Goal: Information Seeking & Learning: Learn about a topic

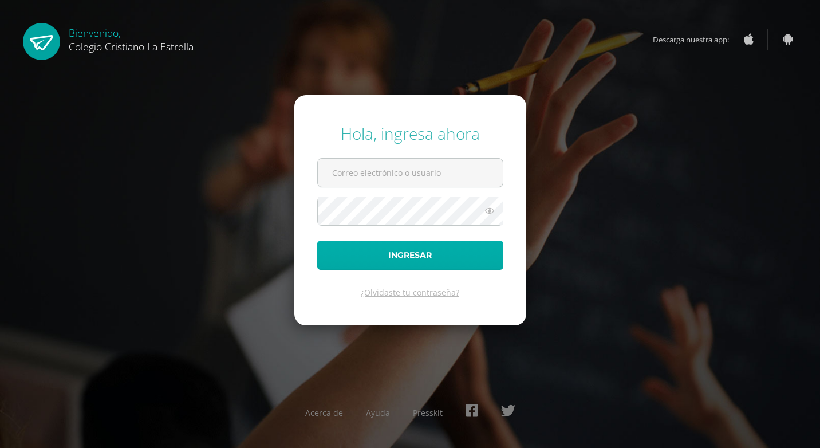
type input "[EMAIL_ADDRESS][DOMAIN_NAME]"
click at [448, 258] on button "Ingresar" at bounding box center [410, 254] width 186 height 29
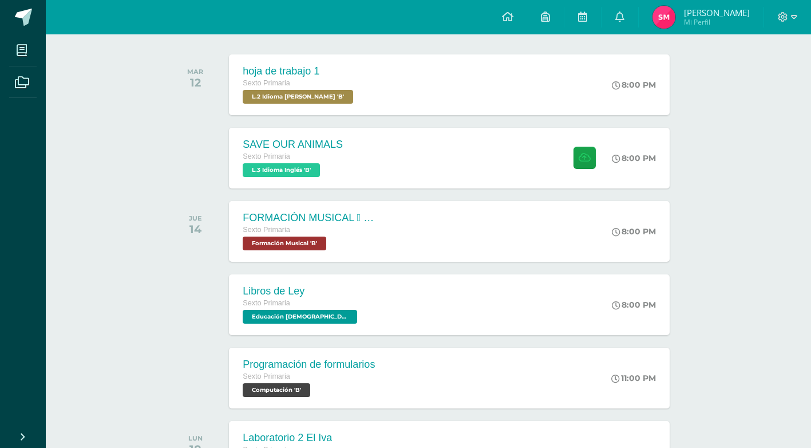
scroll to position [114, 0]
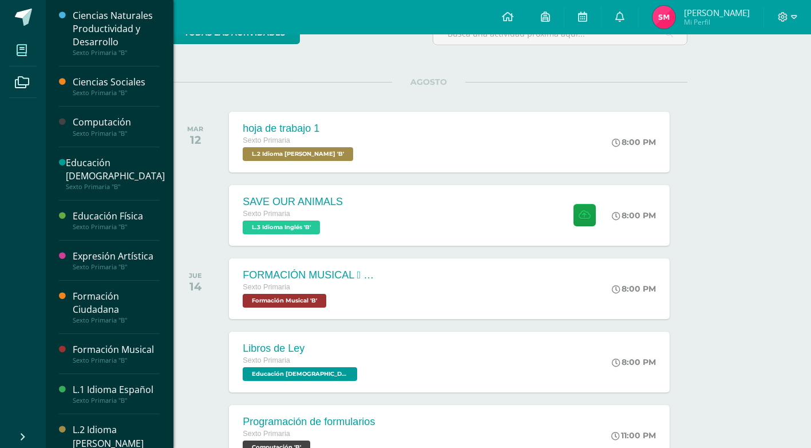
click at [27, 45] on span at bounding box center [22, 50] width 26 height 26
click at [93, 88] on div "Ciencias Sociales" at bounding box center [116, 82] width 87 height 13
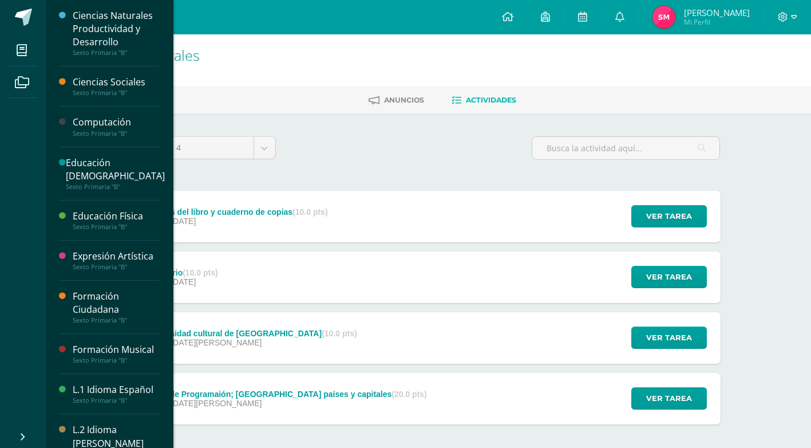
click at [85, 117] on div "Computación" at bounding box center [116, 122] width 87 height 13
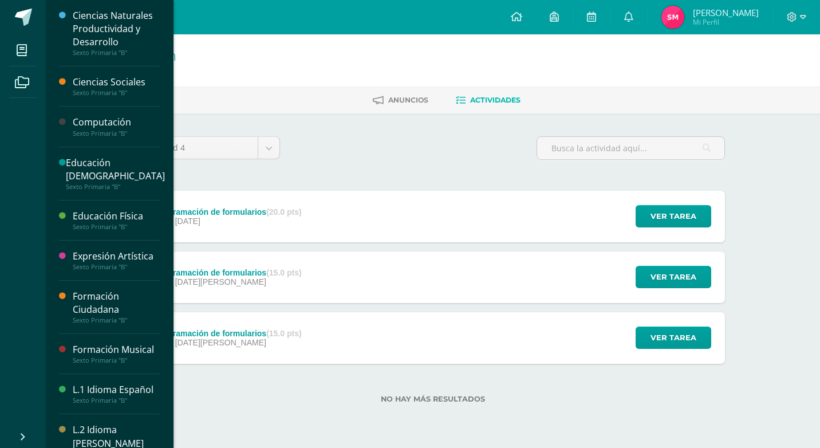
click at [100, 168] on div "Educación [DEMOGRAPHIC_DATA]" at bounding box center [115, 169] width 99 height 26
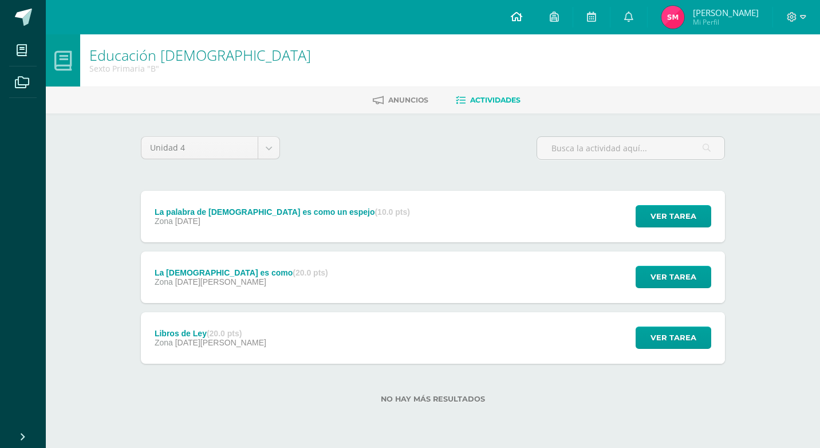
click at [522, 18] on icon at bounding box center [516, 16] width 11 height 10
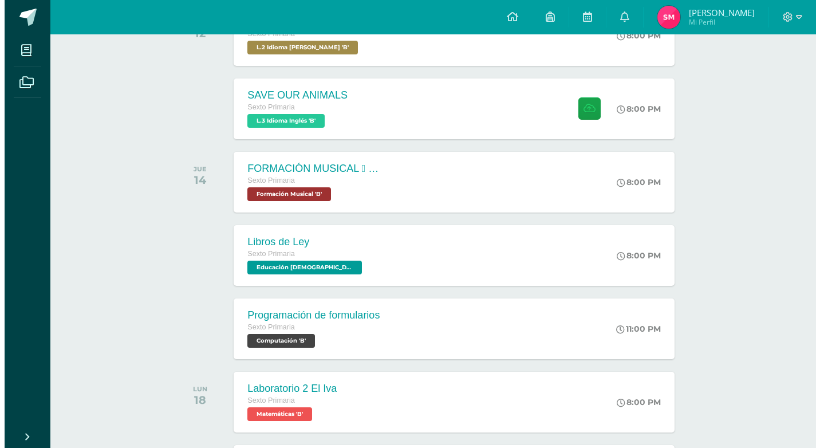
scroll to position [220, 0]
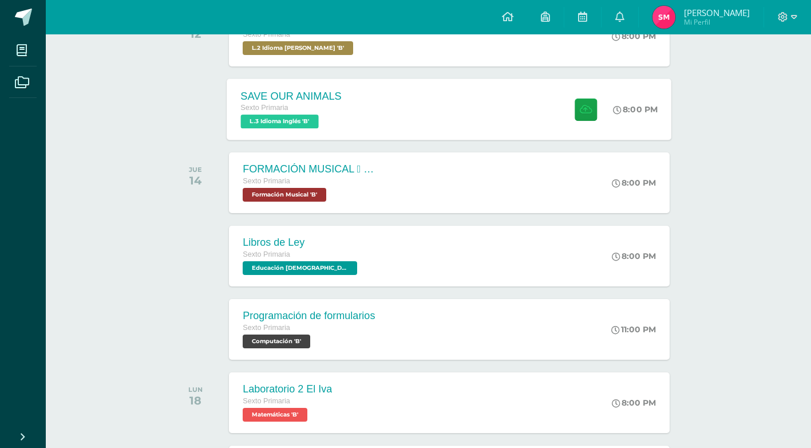
click at [290, 121] on span "L.3 Idioma Inglés 'B'" at bounding box center [280, 121] width 78 height 14
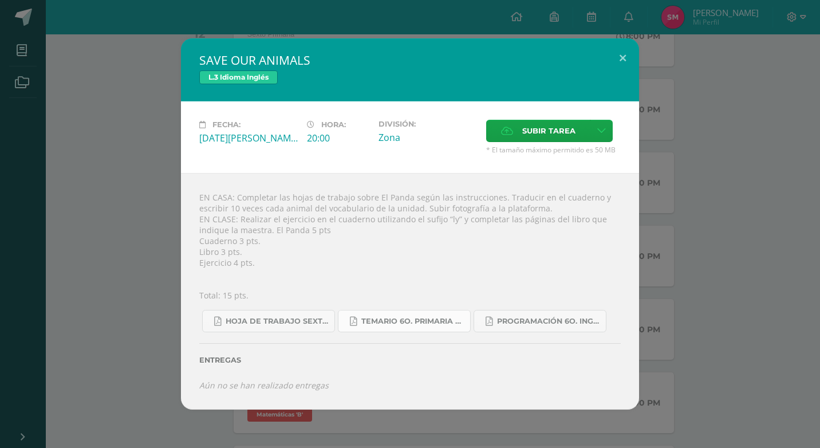
click at [423, 324] on span "Temario 6o. primaria 4-2025.pdf" at bounding box center [412, 320] width 103 height 9
click at [300, 317] on span "Hoja de trabajo SEXTO1.pdf" at bounding box center [276, 320] width 103 height 9
